Goal: Check status

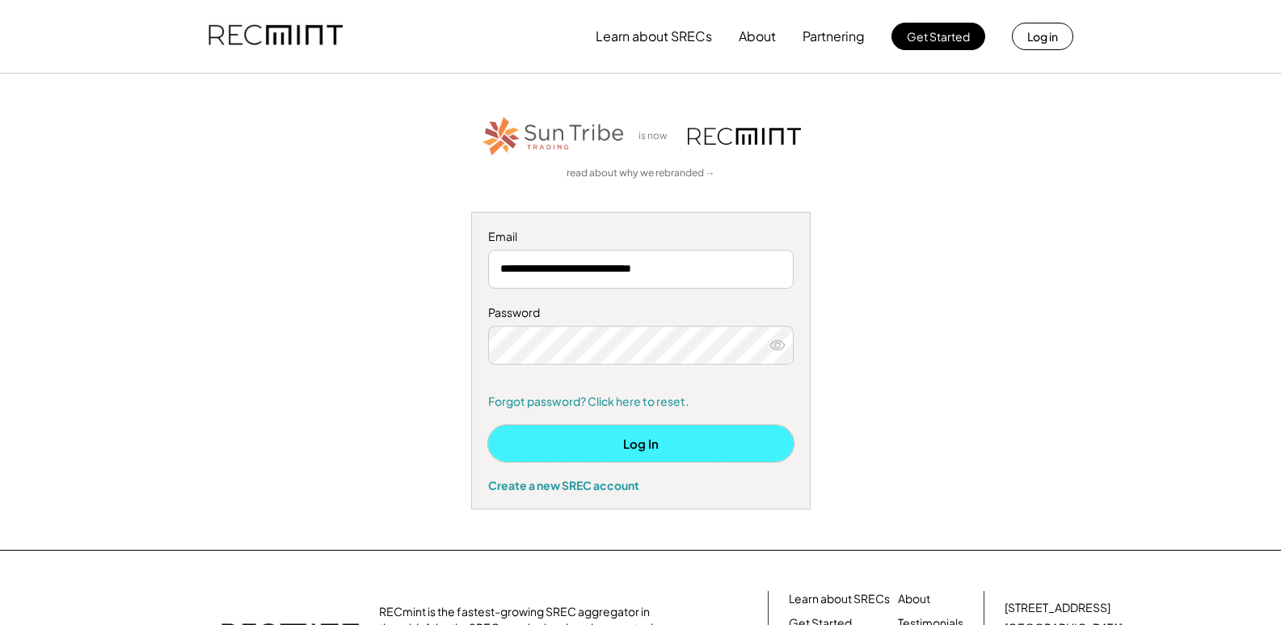
click at [672, 442] on button "Log In" at bounding box center [641, 443] width 306 height 36
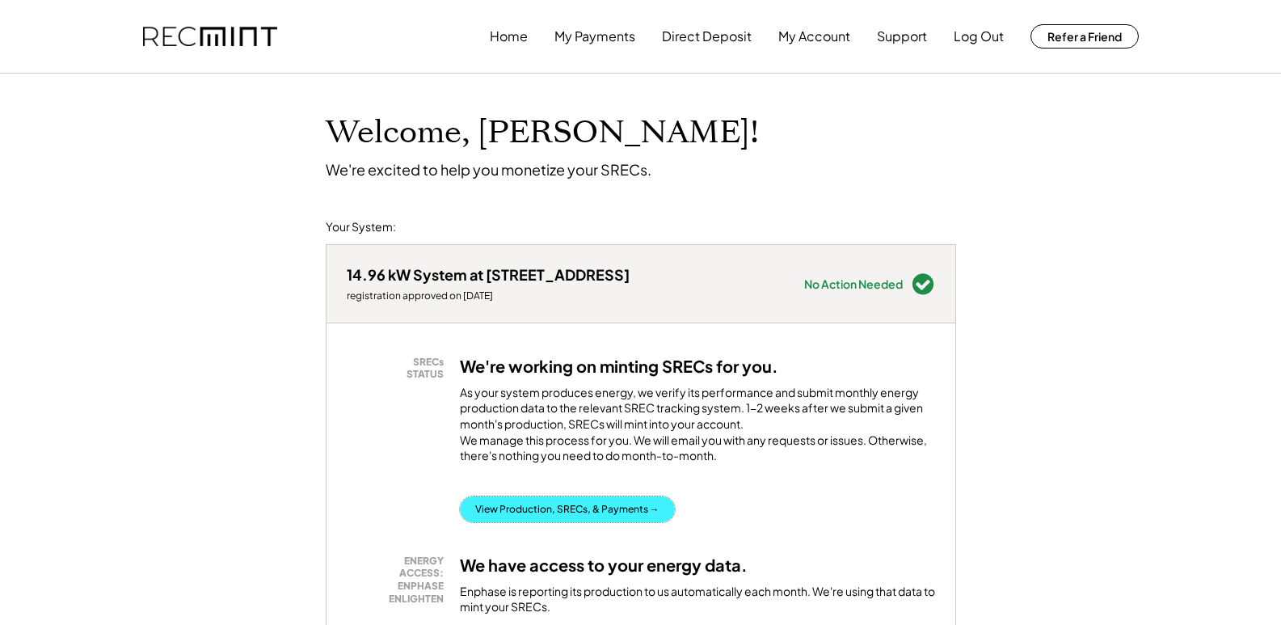
click at [560, 522] on button "View Production, SRECs, & Payments →" at bounding box center [567, 509] width 215 height 26
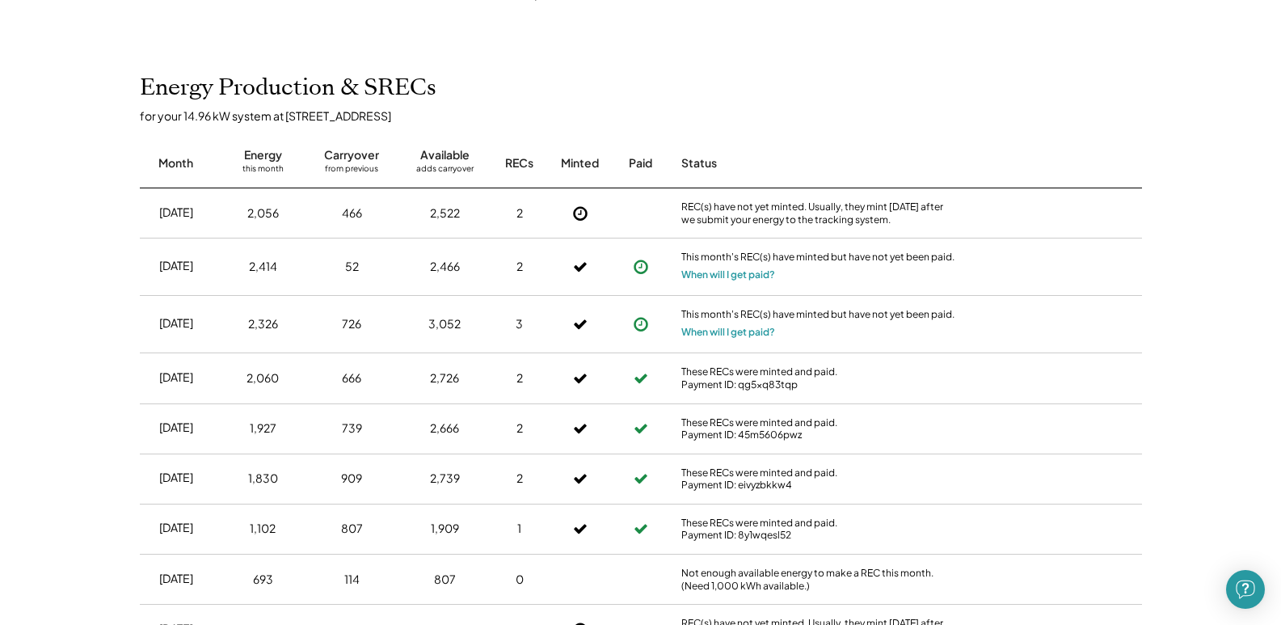
scroll to position [597, 0]
